Goal: Task Accomplishment & Management: Use online tool/utility

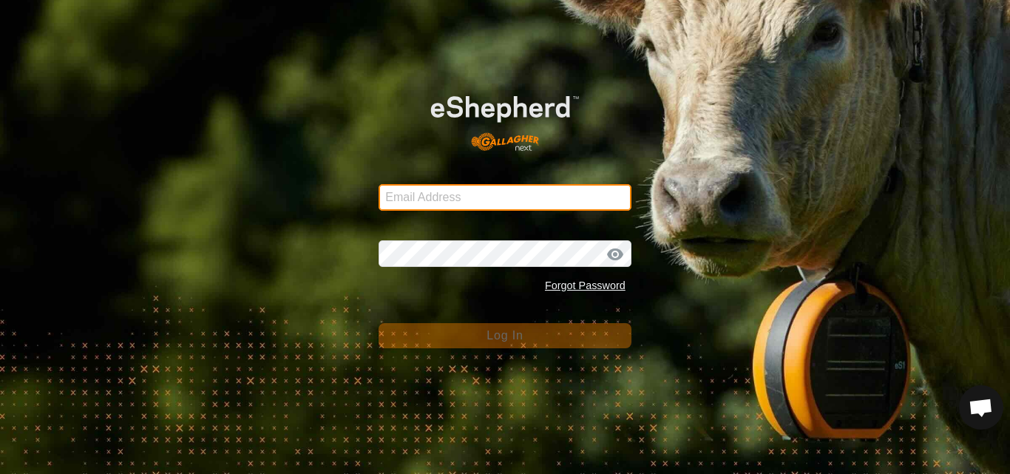
click at [424, 200] on input "Email Address" at bounding box center [504, 197] width 253 height 27
type input "jnerg84@gmail.com"
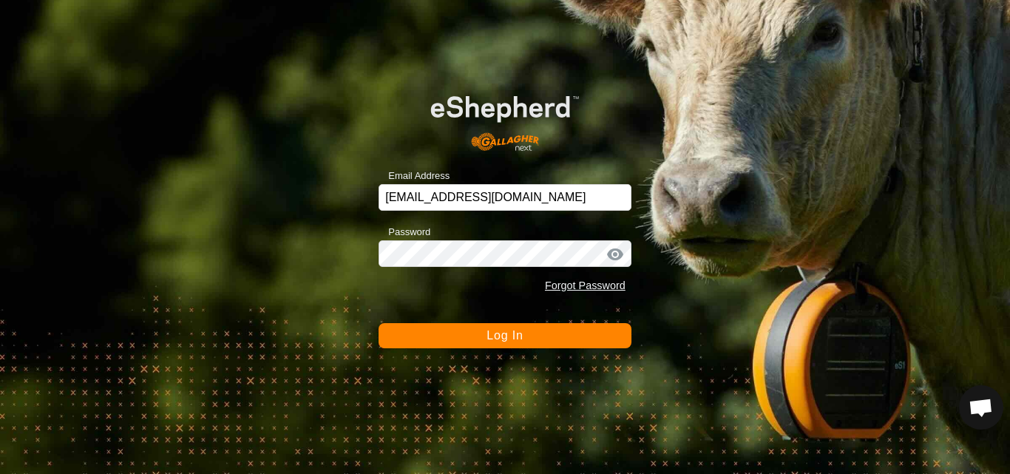
click at [489, 334] on span "Log In" at bounding box center [504, 335] width 36 height 13
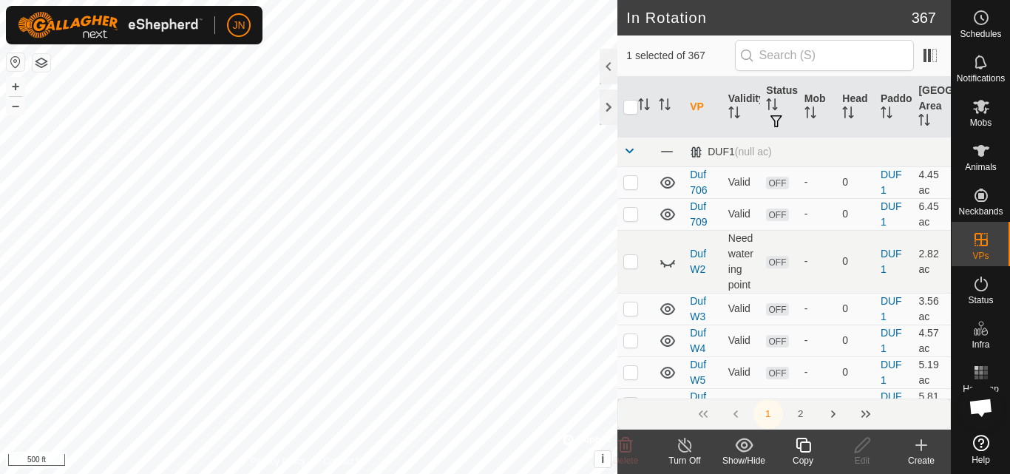
click at [806, 446] on icon at bounding box center [803, 445] width 18 height 18
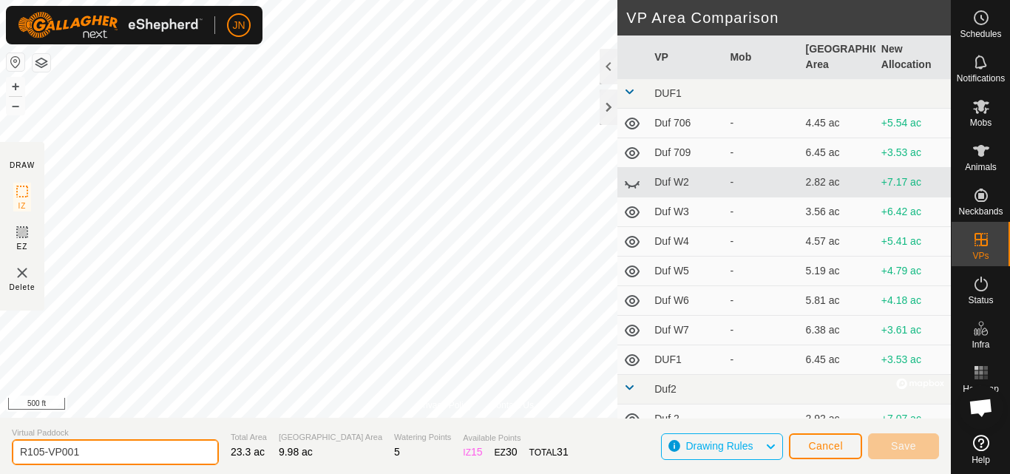
click at [91, 452] on input "R105-VP001" at bounding box center [115, 452] width 207 height 26
type input "R111"
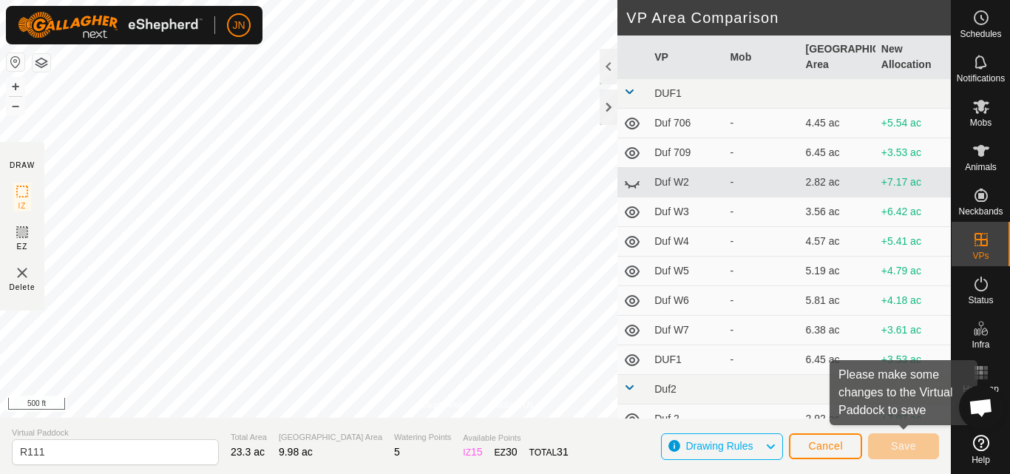
click at [914, 431] on div "Save" at bounding box center [903, 445] width 71 height 35
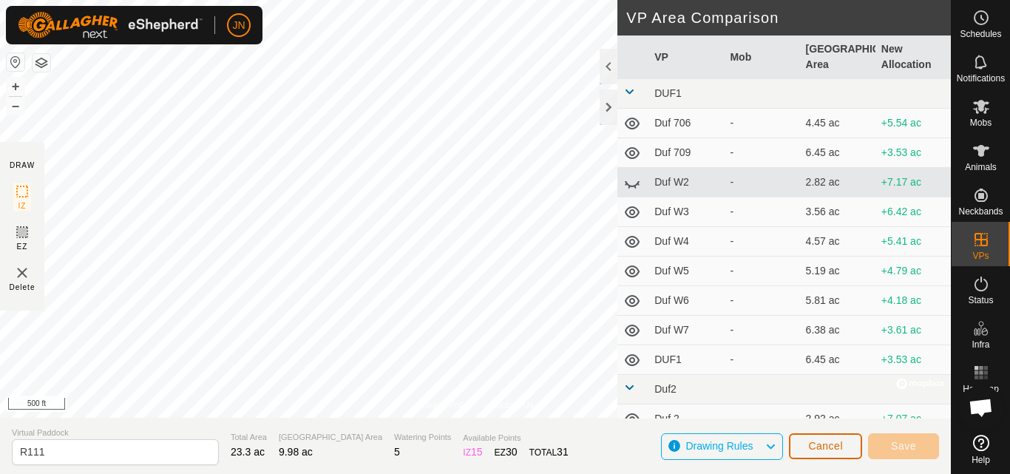
click at [817, 448] on span "Cancel" at bounding box center [825, 446] width 35 height 12
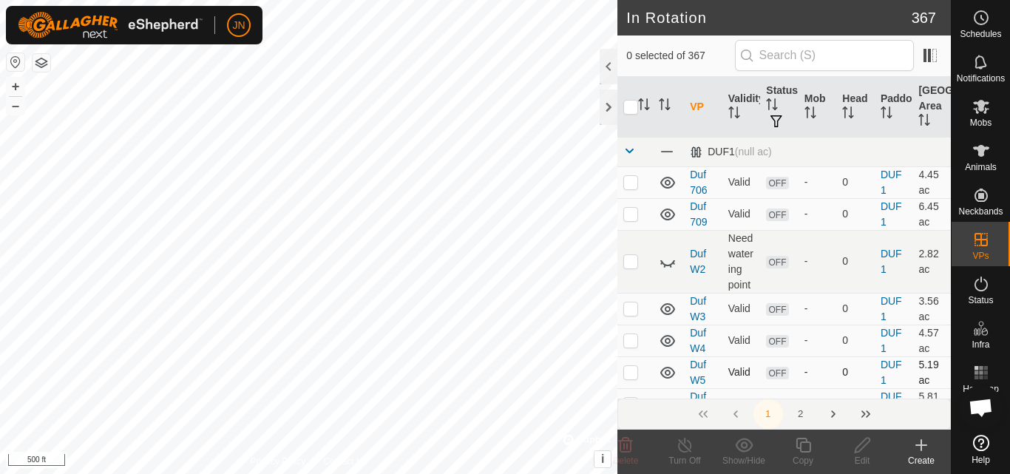
checkbox input "true"
click at [981, 106] on icon at bounding box center [981, 107] width 16 height 14
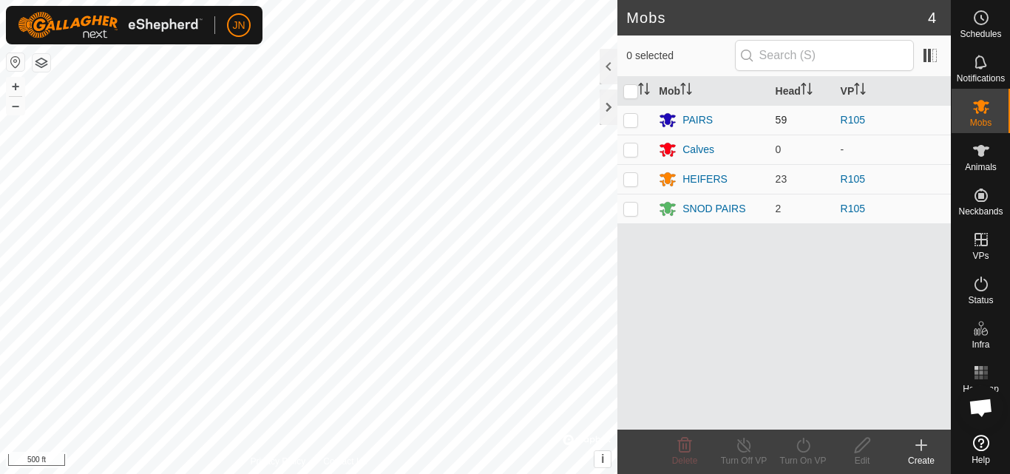
click at [630, 120] on p-checkbox at bounding box center [630, 120] width 15 height 12
checkbox input "true"
click at [629, 178] on p-checkbox at bounding box center [630, 179] width 15 height 12
checkbox input "true"
click at [632, 208] on p-checkbox at bounding box center [630, 209] width 15 height 12
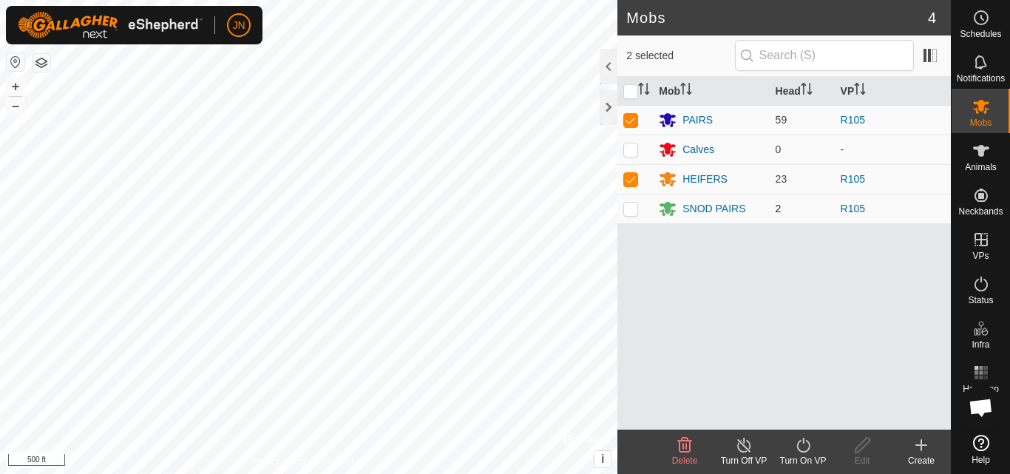
checkbox input "true"
click at [810, 450] on icon at bounding box center [803, 445] width 18 height 18
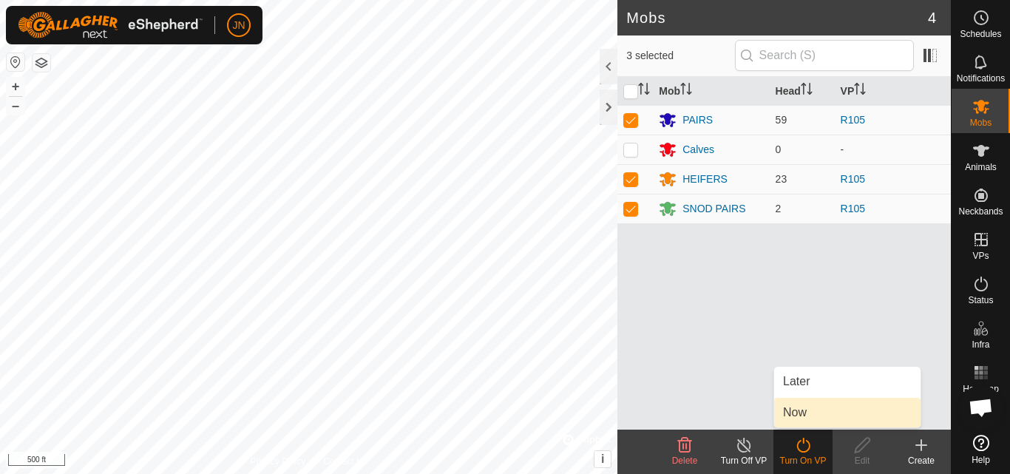
click at [811, 408] on link "Now" at bounding box center [847, 413] width 146 height 30
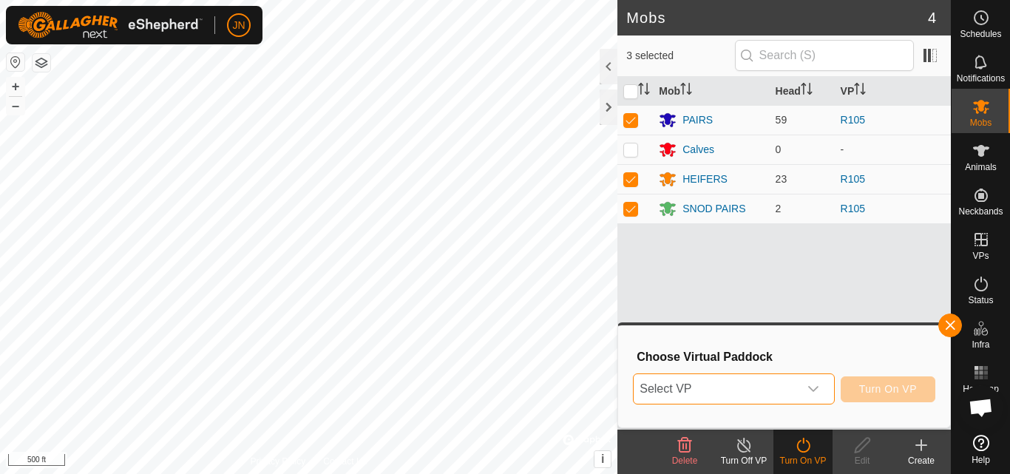
click at [715, 386] on span "Select VP" at bounding box center [715, 389] width 164 height 30
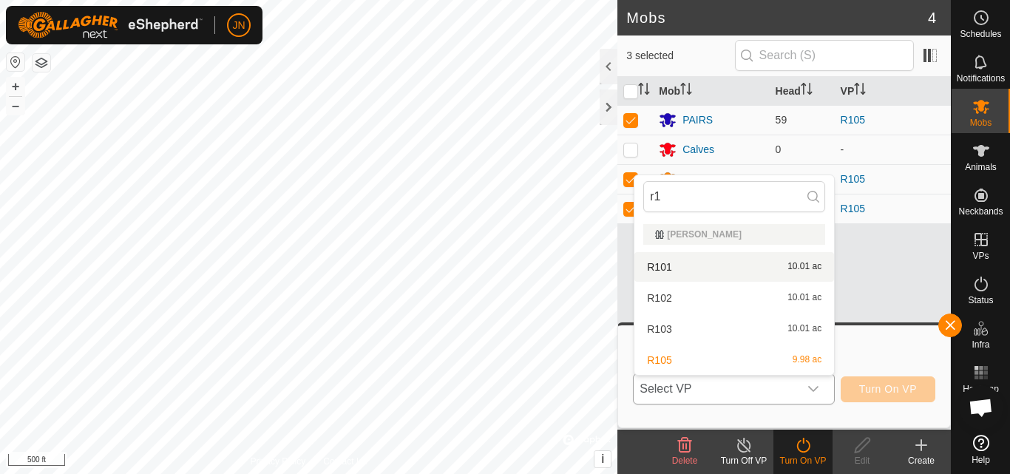
type input "r"
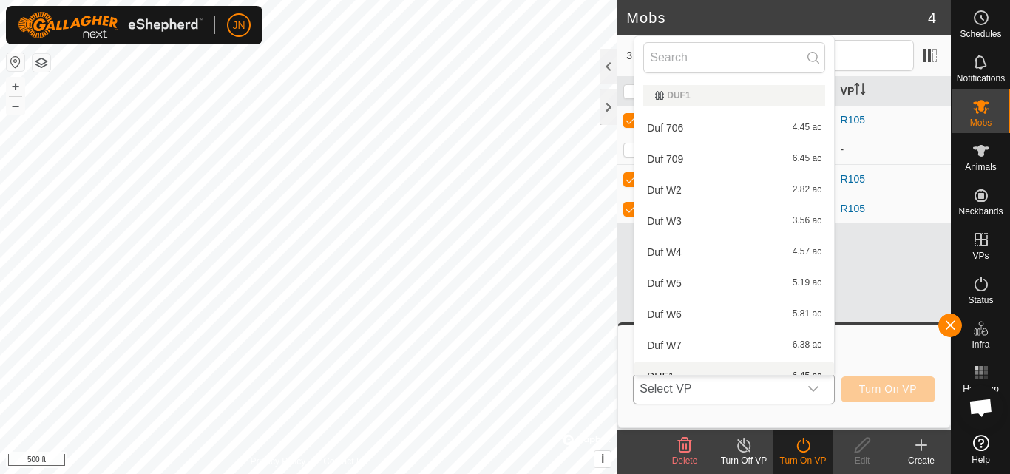
scroll to position [16, 0]
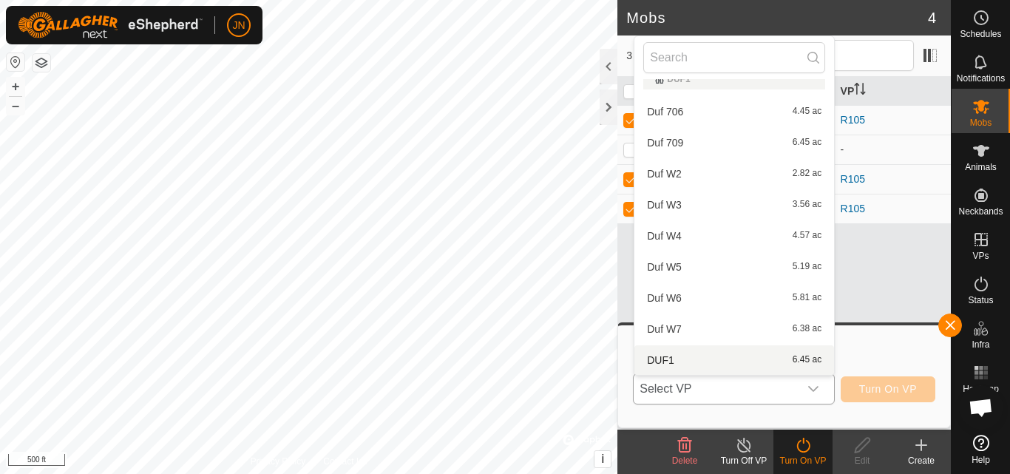
click at [670, 384] on span "Select VP" at bounding box center [715, 389] width 164 height 30
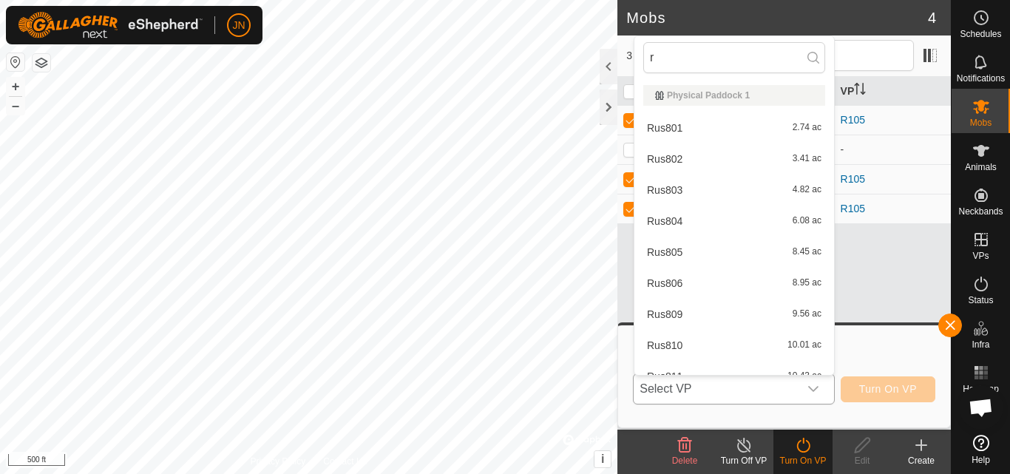
scroll to position [2542, 0]
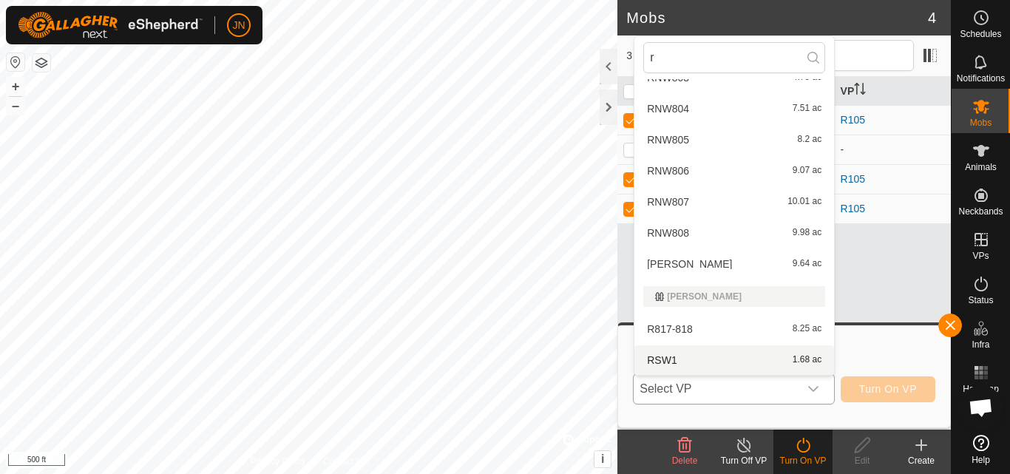
type input "r"
click at [696, 387] on span "Select VP" at bounding box center [715, 389] width 164 height 30
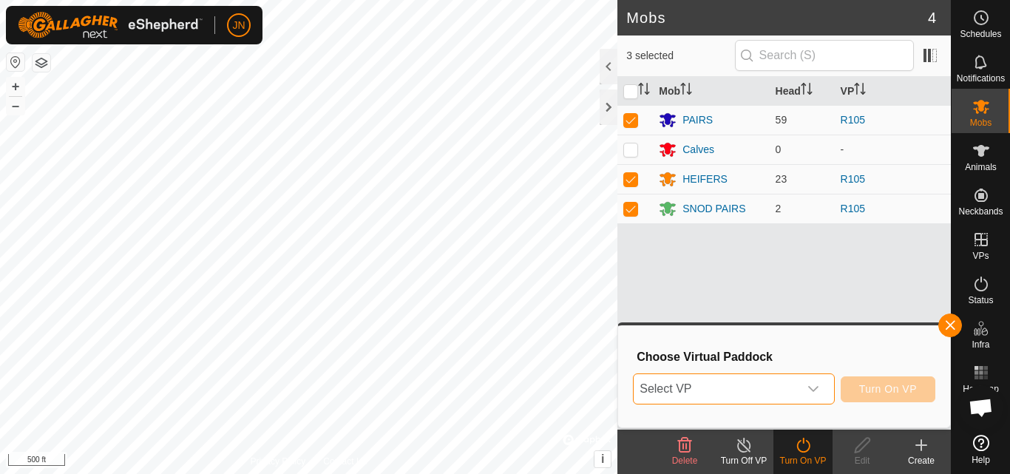
click at [696, 387] on span "Select VP" at bounding box center [715, 389] width 164 height 30
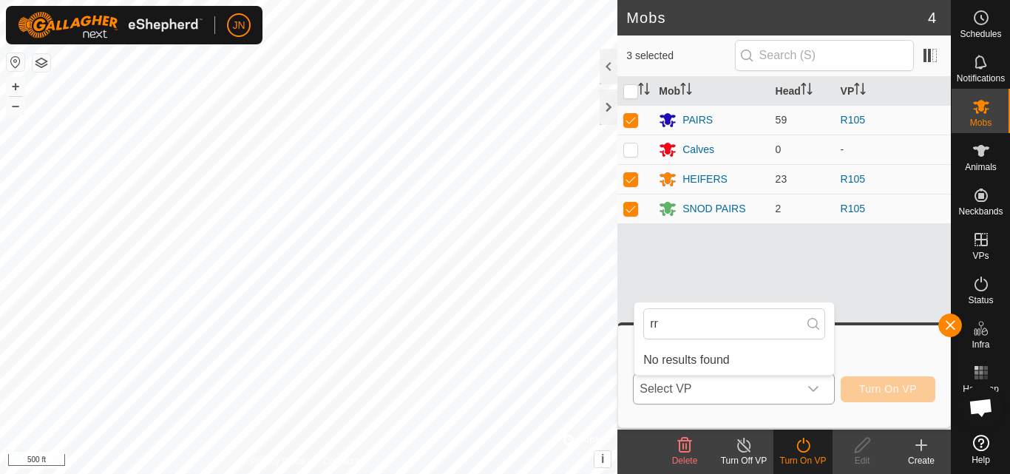
type input "r"
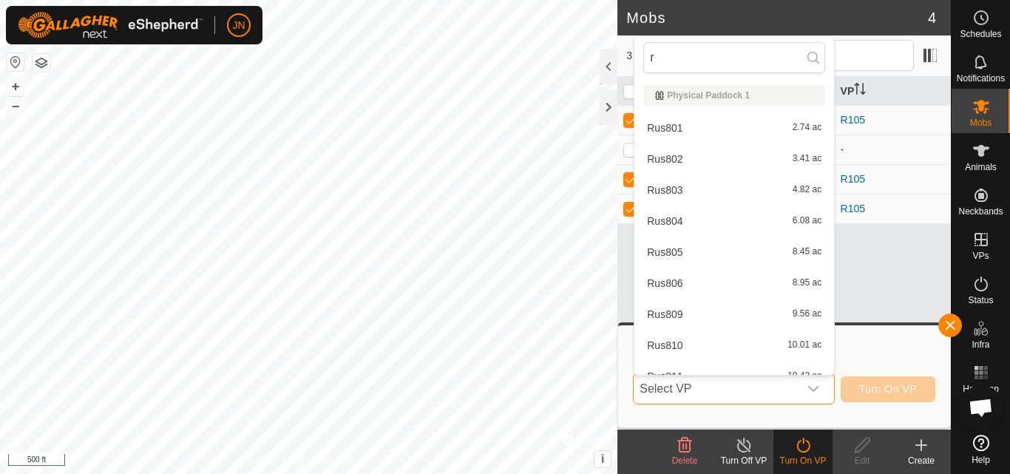
click at [695, 393] on span "Select VP" at bounding box center [715, 389] width 164 height 30
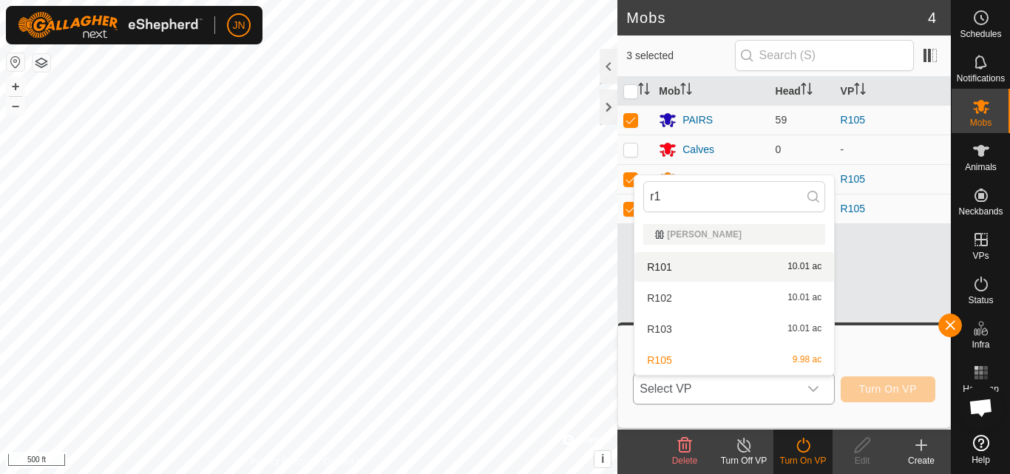
type input "r"
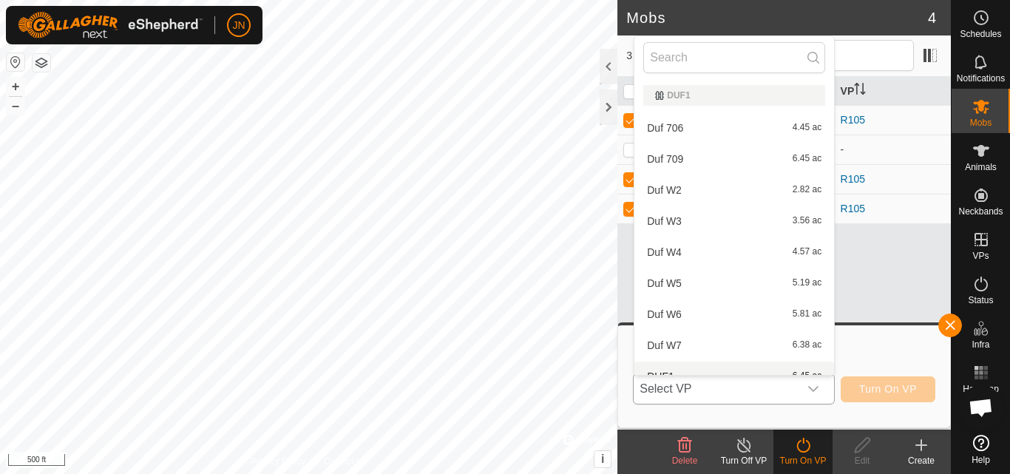
scroll to position [16, 0]
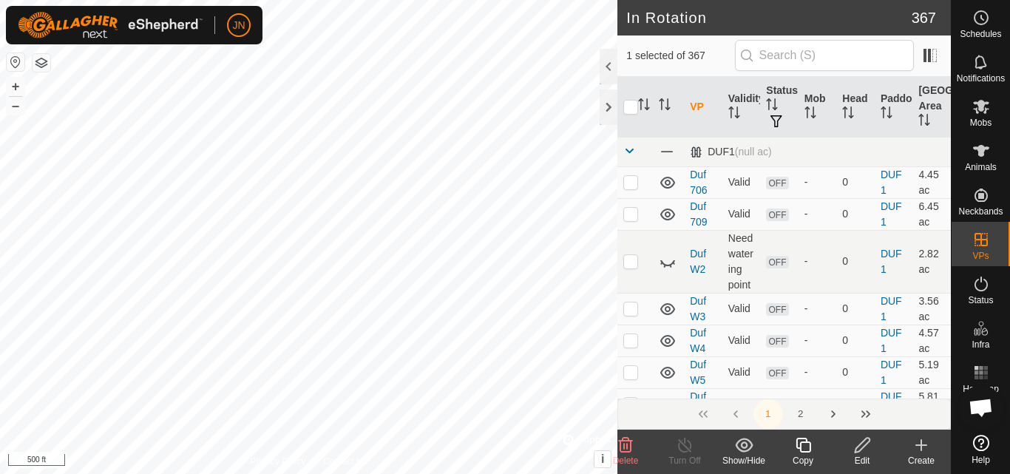
checkbox input "false"
checkbox input "true"
checkbox input "false"
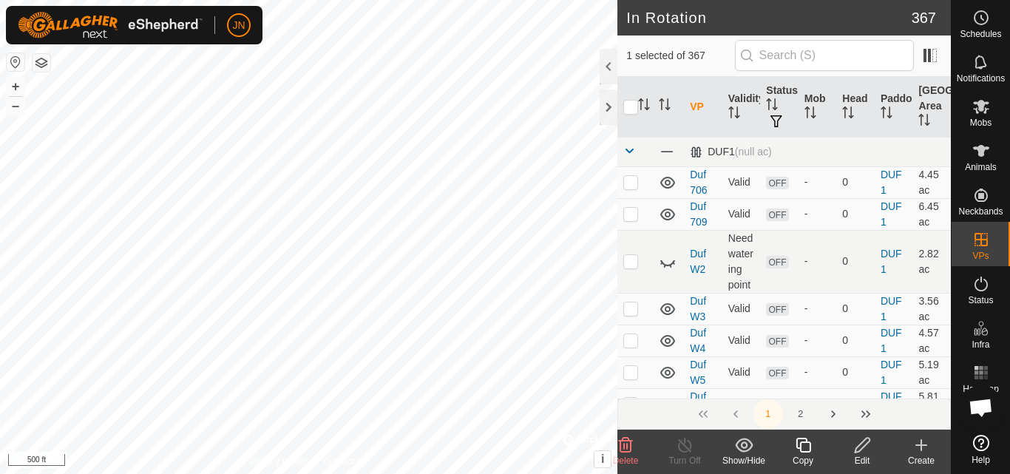
checkbox input "true"
checkbox input "false"
checkbox input "true"
checkbox input "false"
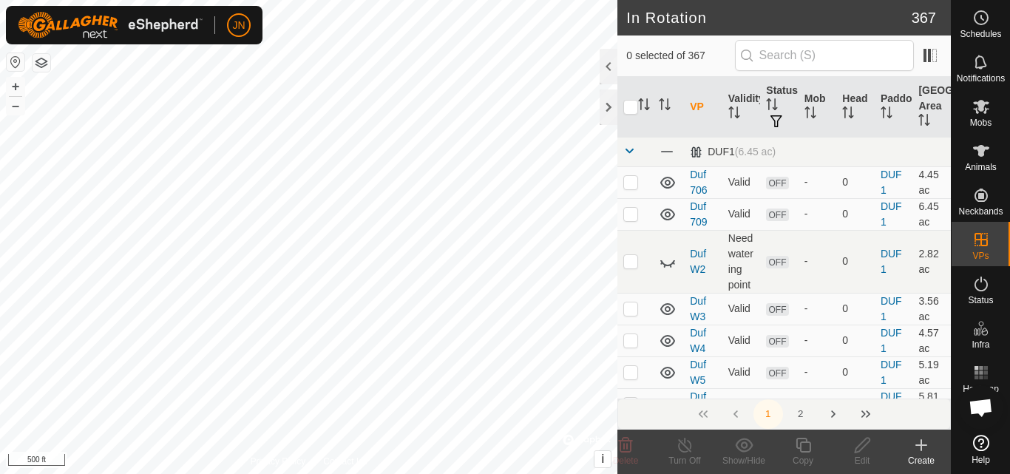
checkbox input "true"
click at [805, 445] on icon at bounding box center [803, 445] width 18 height 18
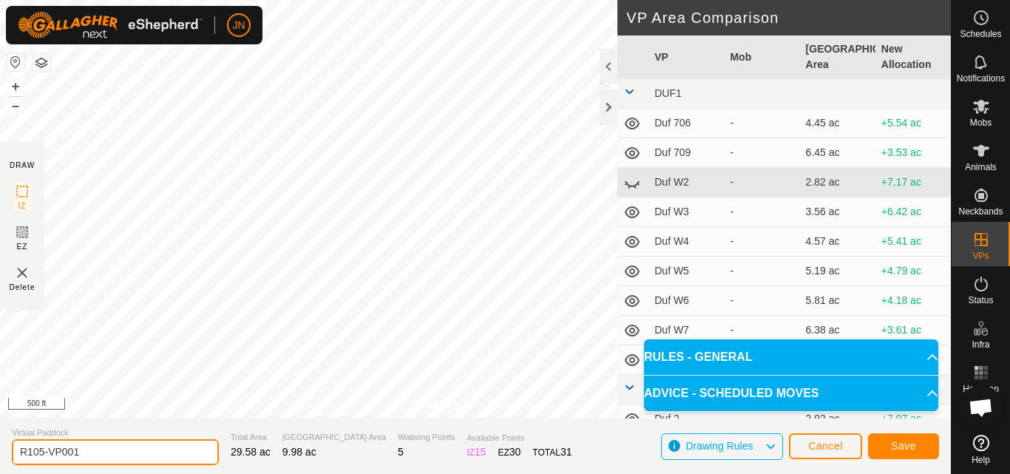
click at [118, 452] on input "R105-VP001" at bounding box center [115, 452] width 207 height 26
type input "R111"
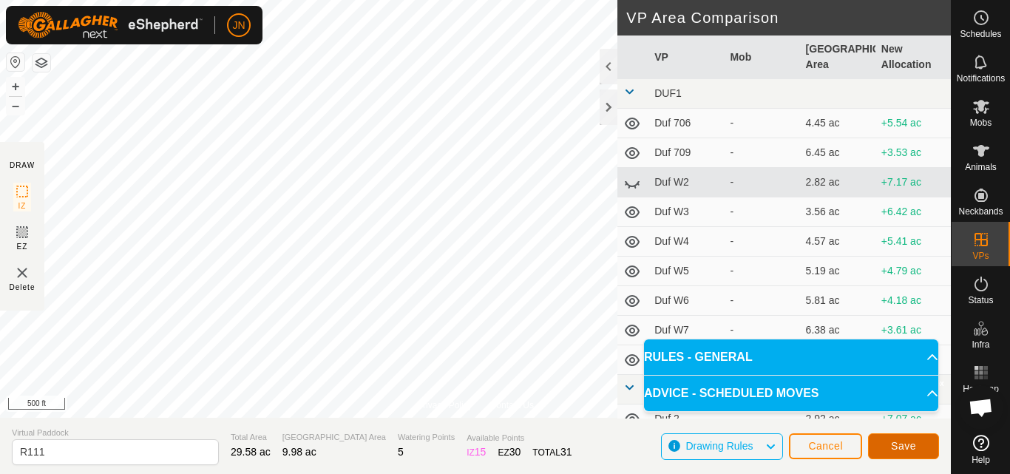
click at [915, 443] on span "Save" at bounding box center [903, 446] width 25 height 12
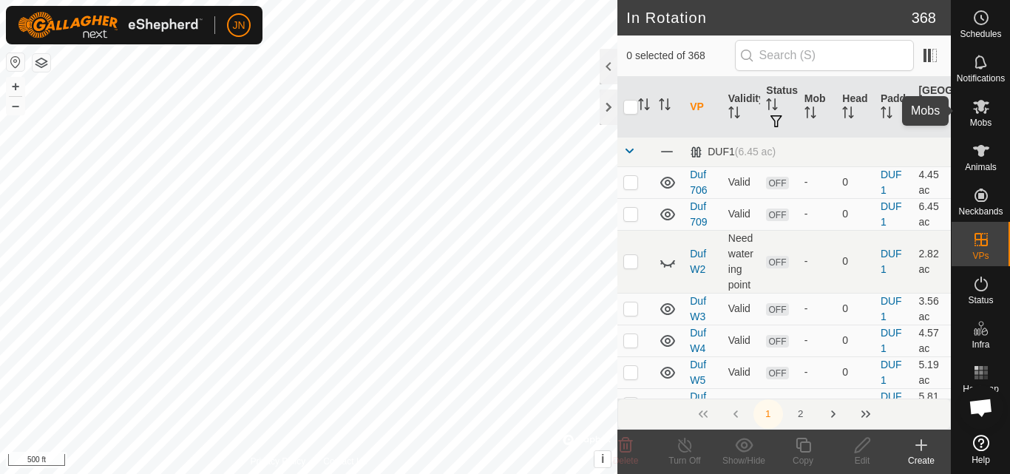
click at [978, 109] on icon at bounding box center [981, 107] width 16 height 14
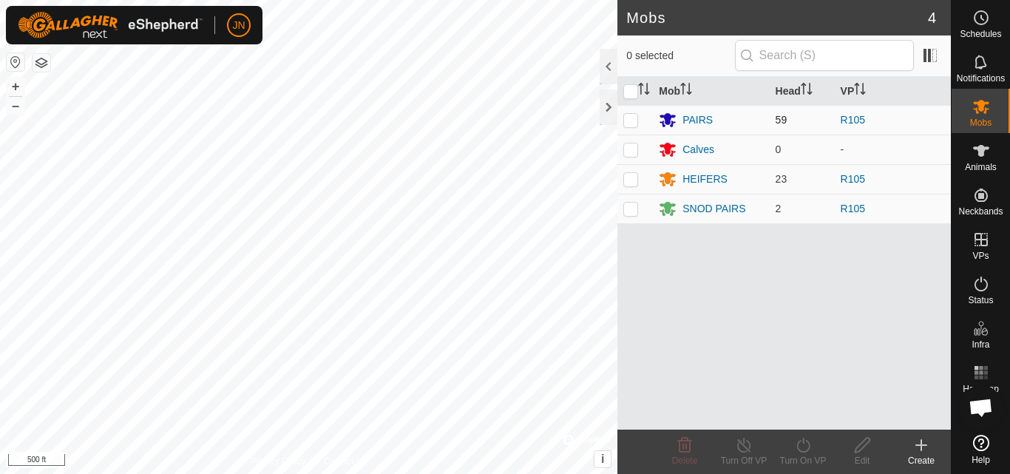
click at [626, 120] on p-checkbox at bounding box center [630, 120] width 15 height 12
checkbox input "true"
click at [625, 180] on p-checkbox at bounding box center [630, 179] width 15 height 12
checkbox input "true"
click at [628, 211] on p-checkbox at bounding box center [630, 209] width 15 height 12
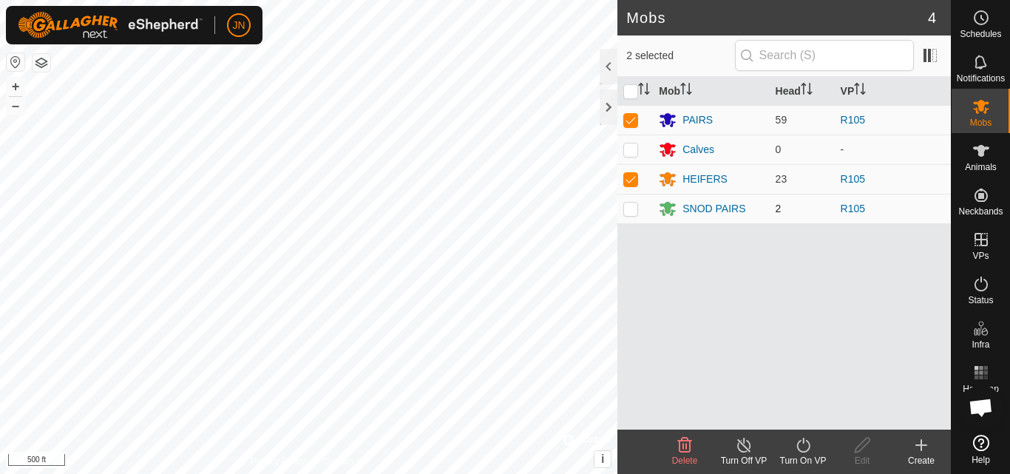
checkbox input "true"
click at [802, 449] on icon at bounding box center [803, 445] width 18 height 18
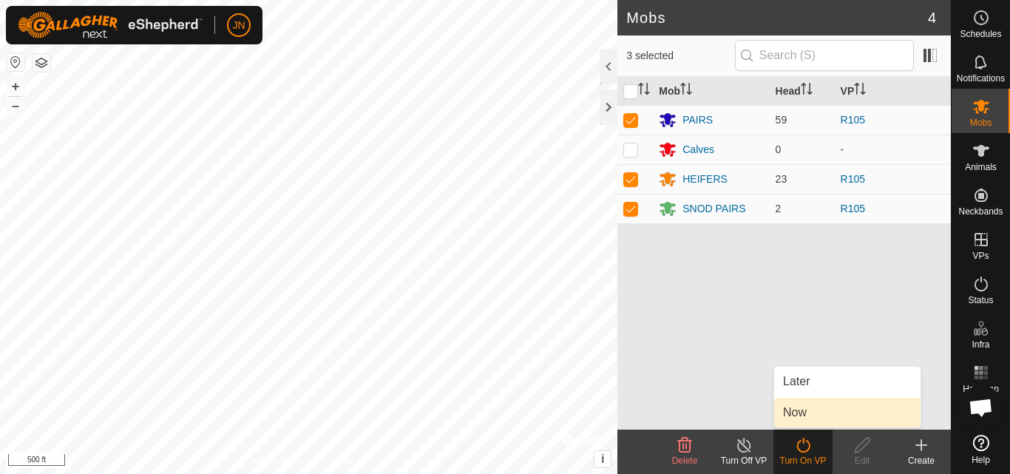
click at [804, 417] on link "Now" at bounding box center [847, 413] width 146 height 30
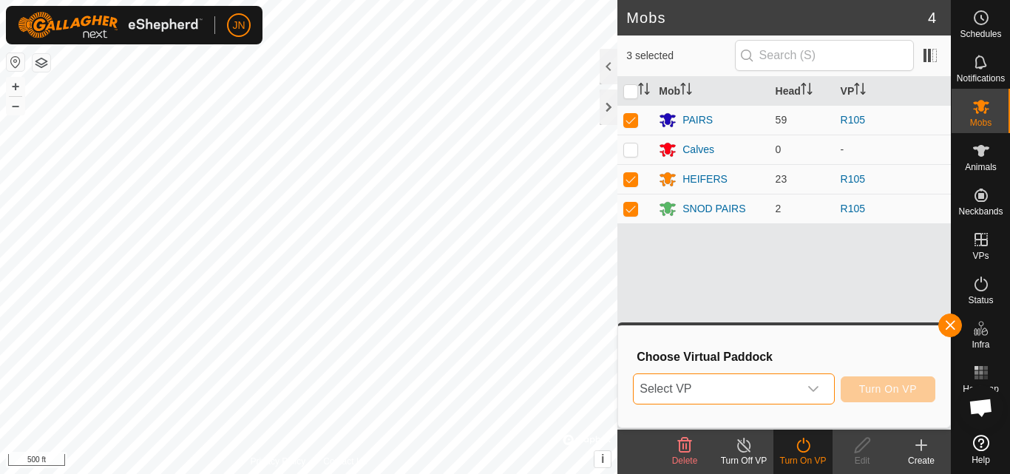
click at [710, 387] on span "Select VP" at bounding box center [715, 389] width 164 height 30
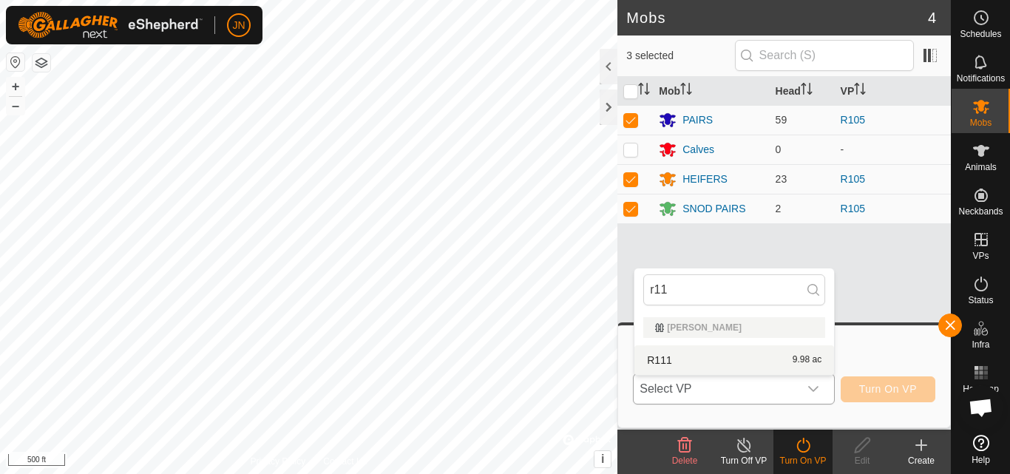
type input "r11"
click at [735, 358] on li "R111 9.98 ac" at bounding box center [734, 360] width 200 height 30
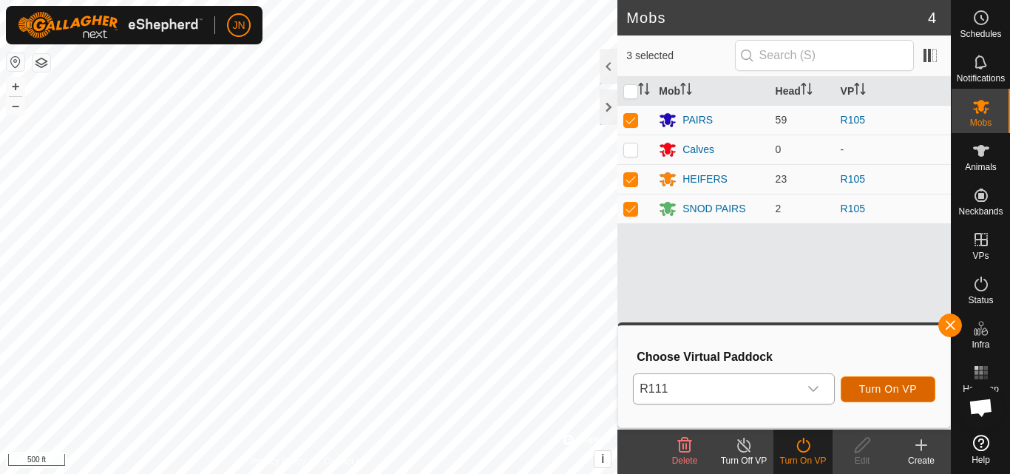
click at [888, 390] on span "Turn On VP" at bounding box center [888, 389] width 58 height 12
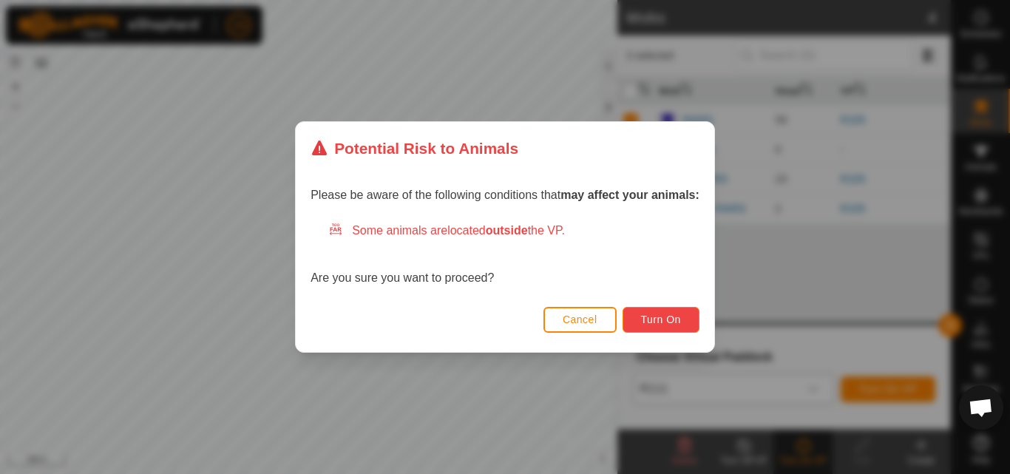
click at [657, 317] on span "Turn On" at bounding box center [661, 319] width 40 height 12
